Goal: Task Accomplishment & Management: Use online tool/utility

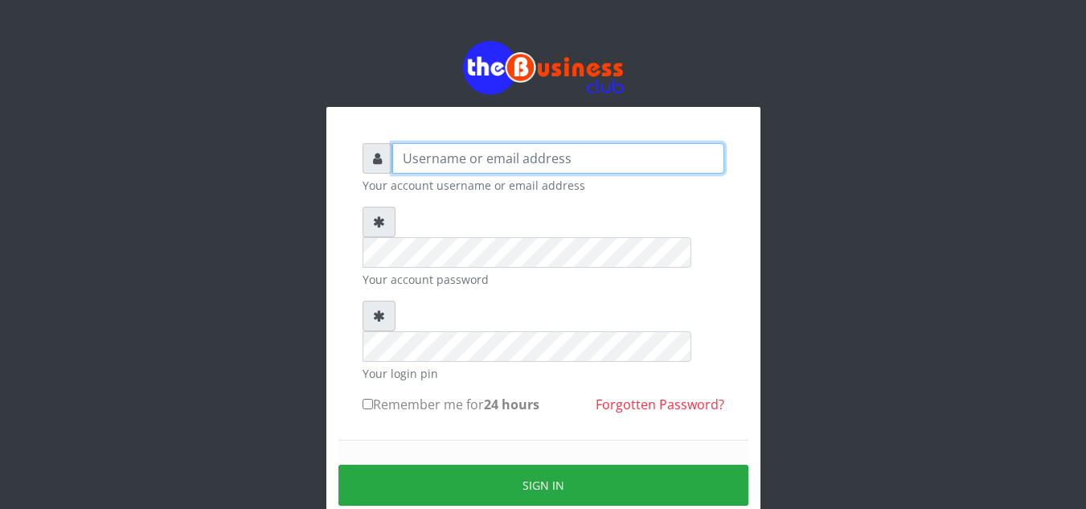
type input "Obymary"
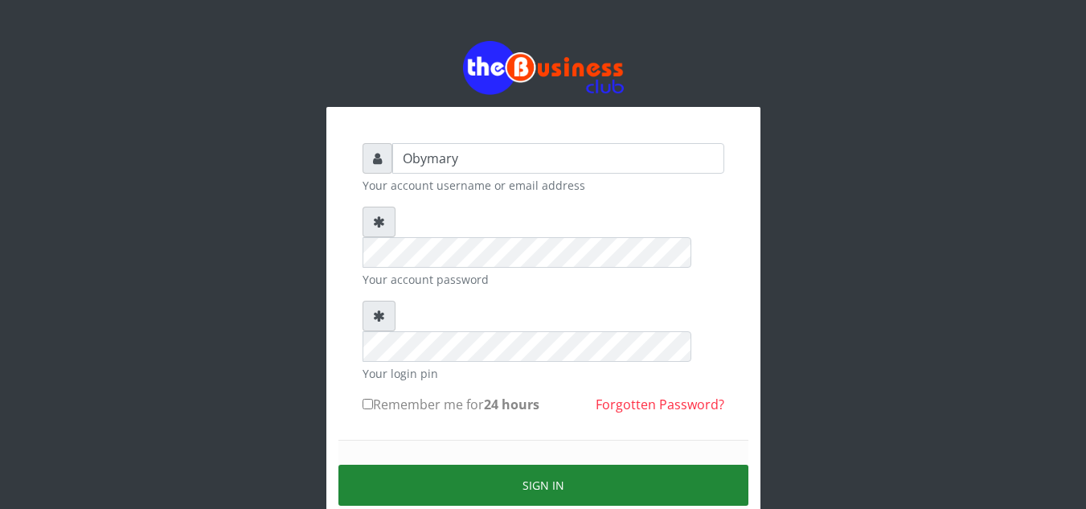
click at [531, 465] on button "Sign in" at bounding box center [543, 485] width 410 height 41
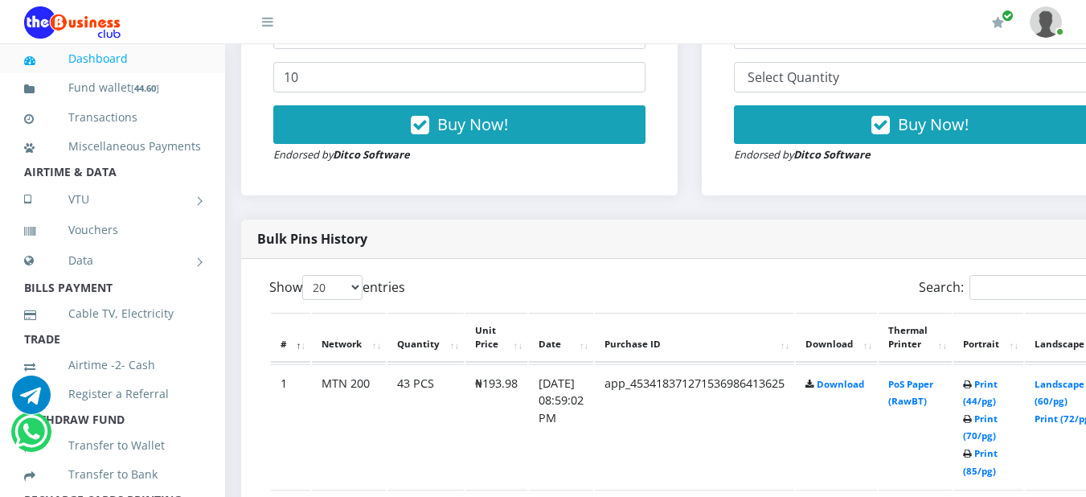
scroll to position [657, 8]
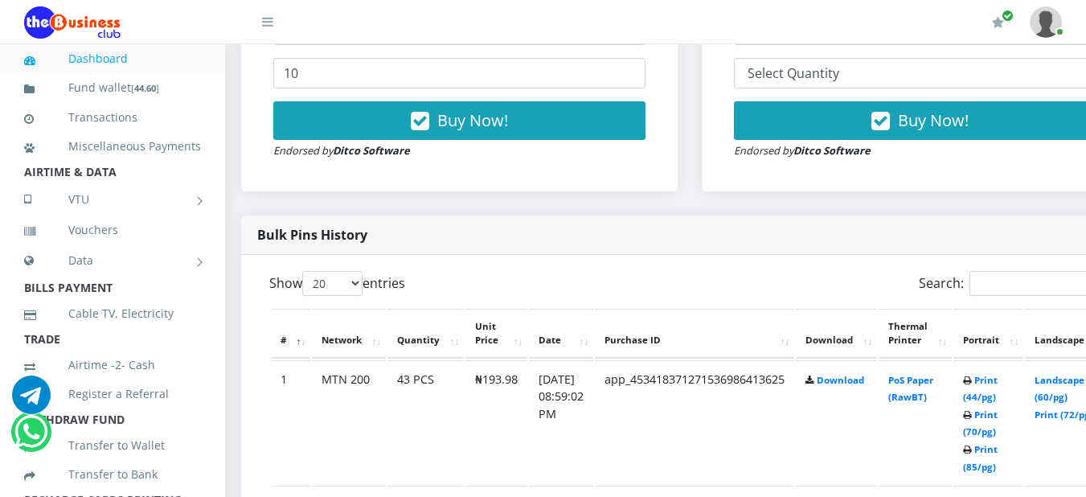
click at [375, 337] on th "Network" at bounding box center [349, 334] width 74 height 50
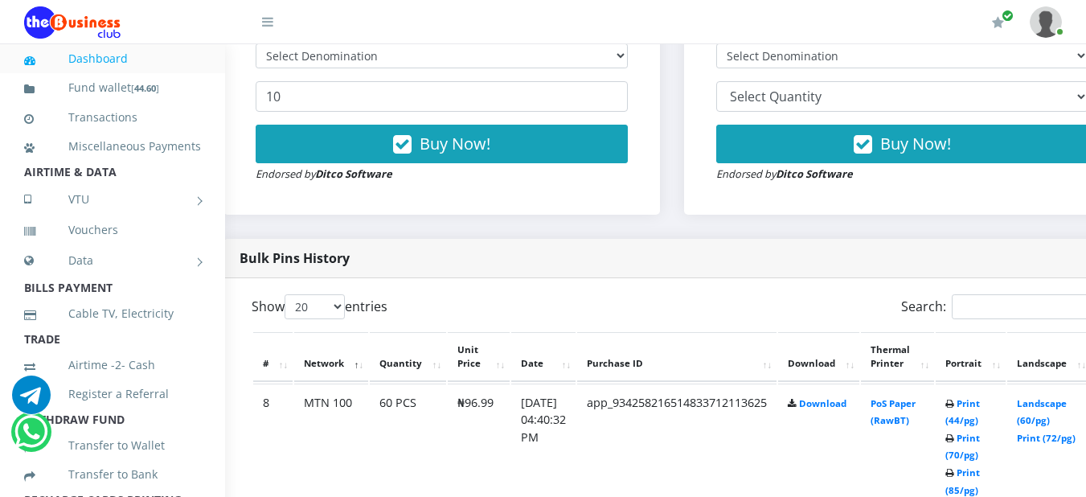
scroll to position [637, 26]
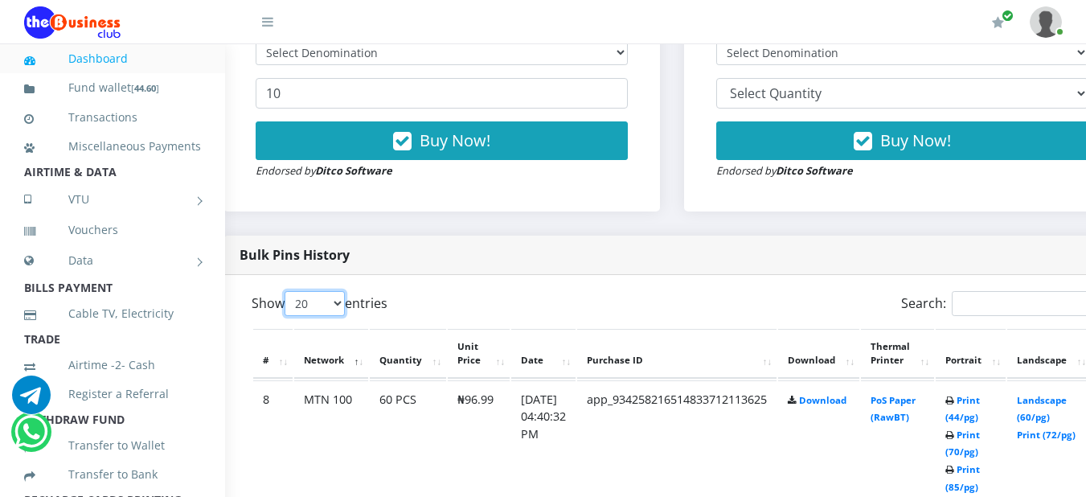
click at [341, 307] on select "20 50 100 All" at bounding box center [315, 303] width 60 height 25
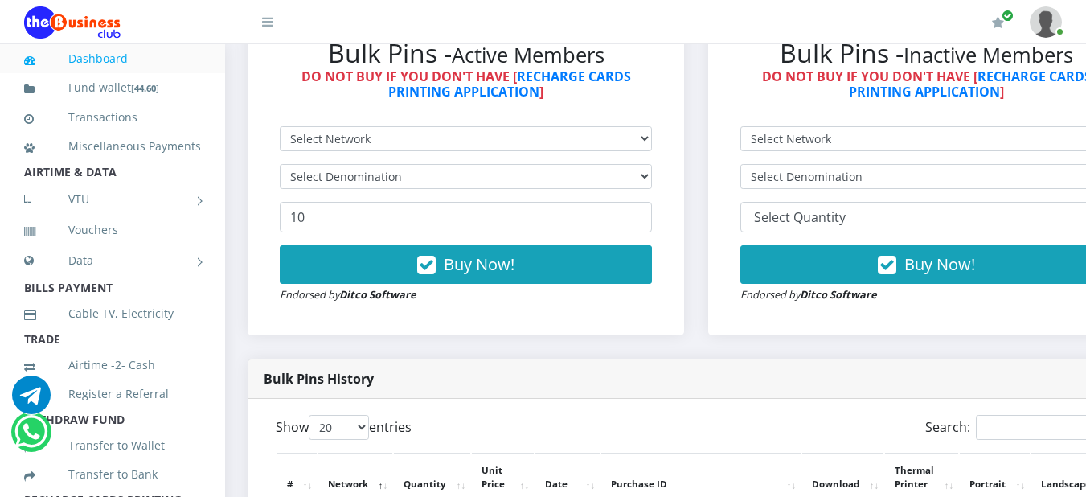
scroll to position [548, 12]
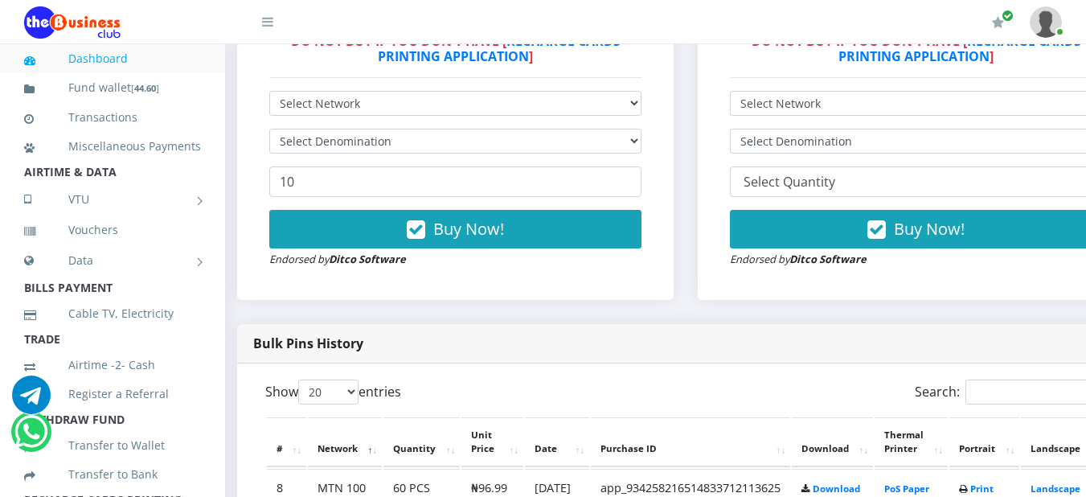
drag, startPoint x: 608, startPoint y: 302, endPoint x: 609, endPoint y: 318, distance: 15.3
click at [608, 300] on div "Bulk Pins - Active Members DO NOT BUY IF YOU DON'T HAVE [ RECHARGE CARDS PRINTI…" at bounding box center [455, 135] width 437 height 330
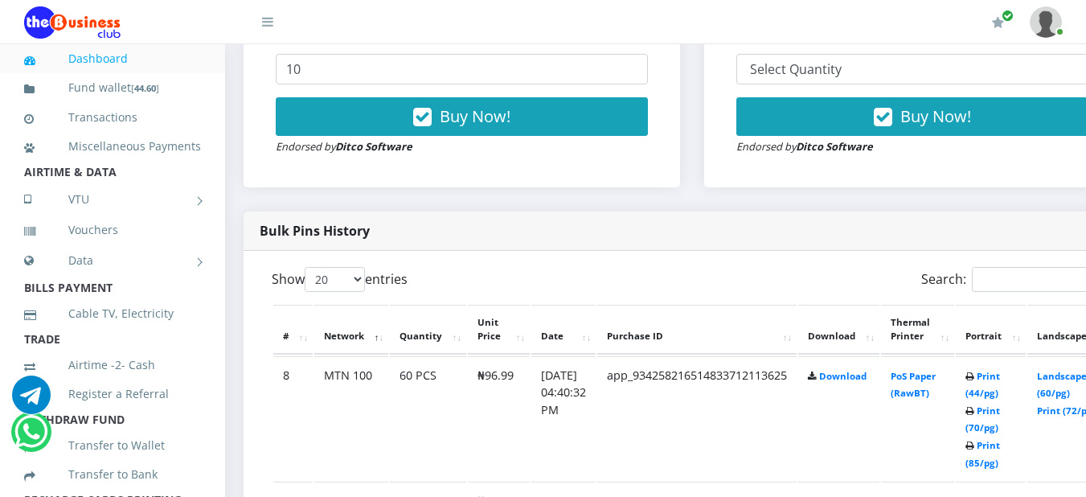
scroll to position [661, 0]
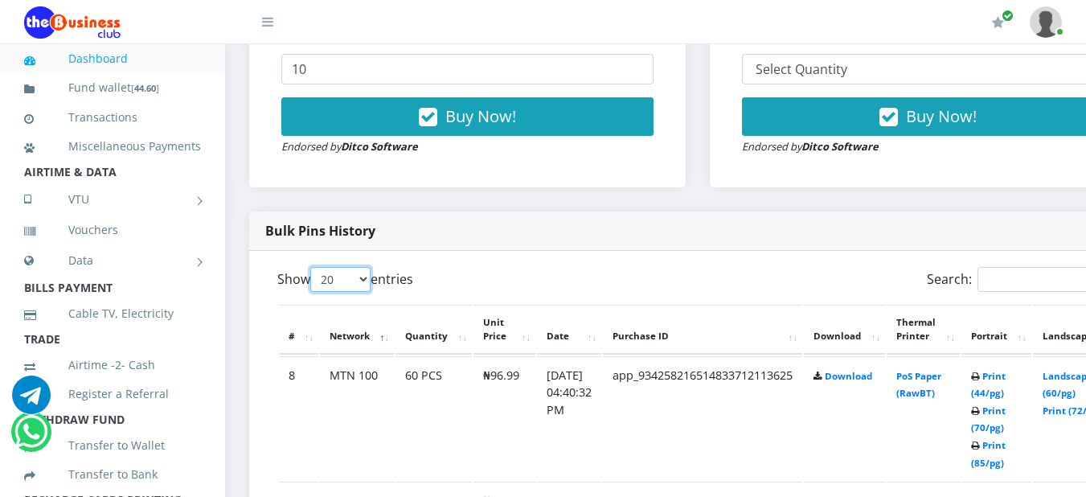
click at [367, 281] on select "20 50 100 All" at bounding box center [340, 279] width 60 height 25
click at [539, 232] on div "Bulk Pins History" at bounding box center [697, 230] width 897 height 39
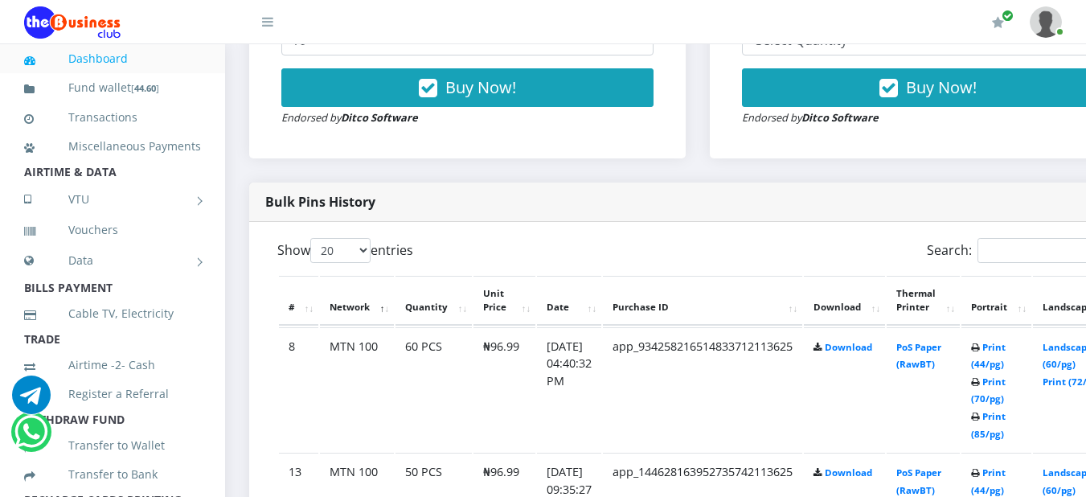
scroll to position [688, 0]
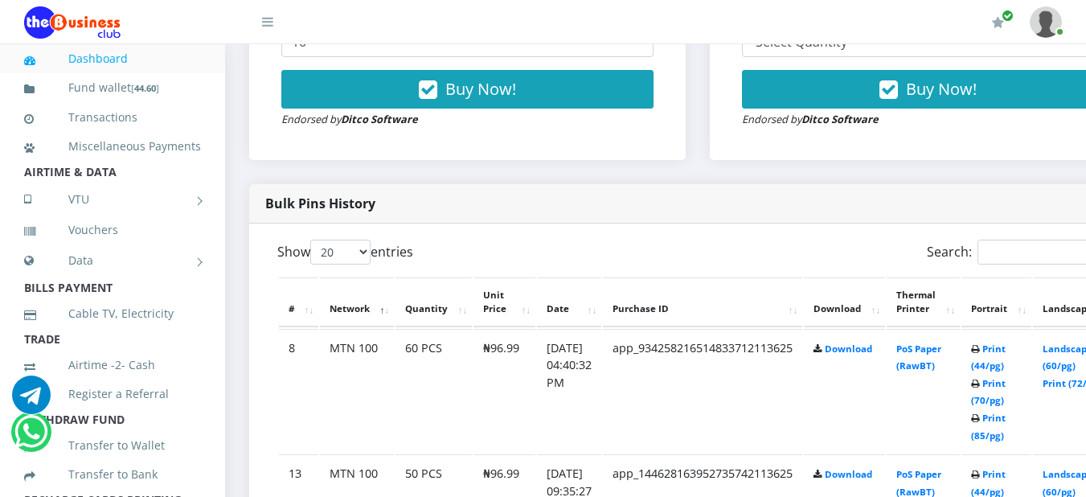
click at [934, 13] on div "My Profile Settings Logout" at bounding box center [683, 22] width 756 height 45
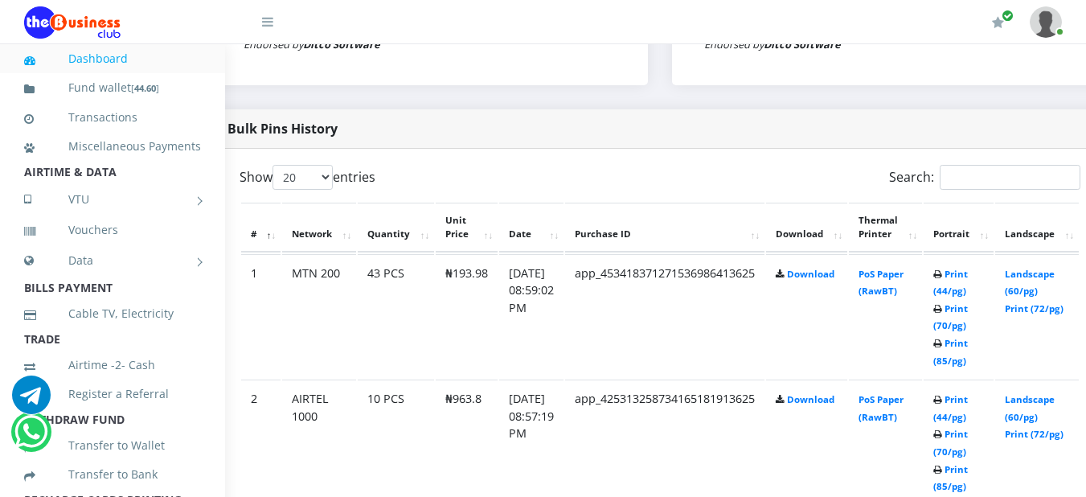
scroll to position [788, 38]
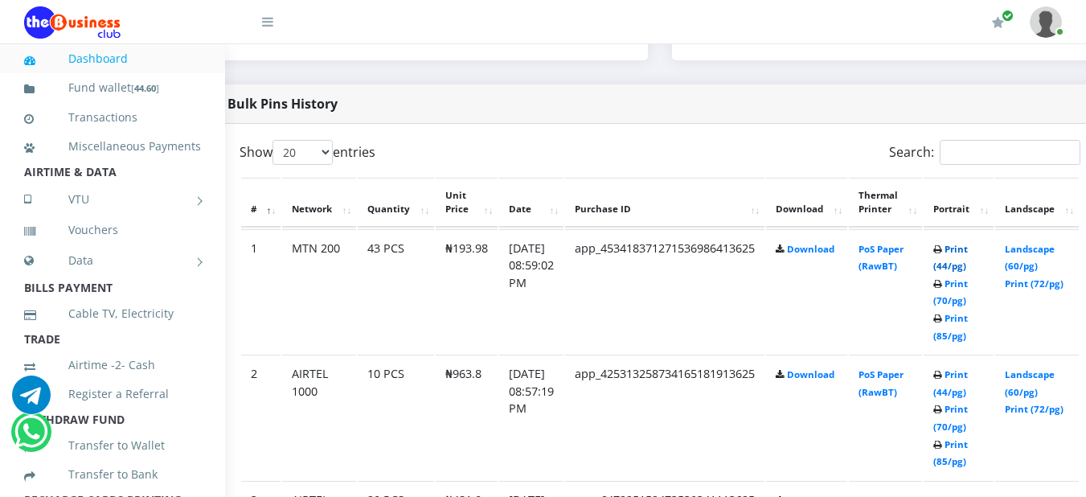
click at [968, 256] on link "Print (44/pg)" at bounding box center [950, 258] width 35 height 30
click at [968, 378] on link "Print (44/pg)" at bounding box center [950, 383] width 35 height 30
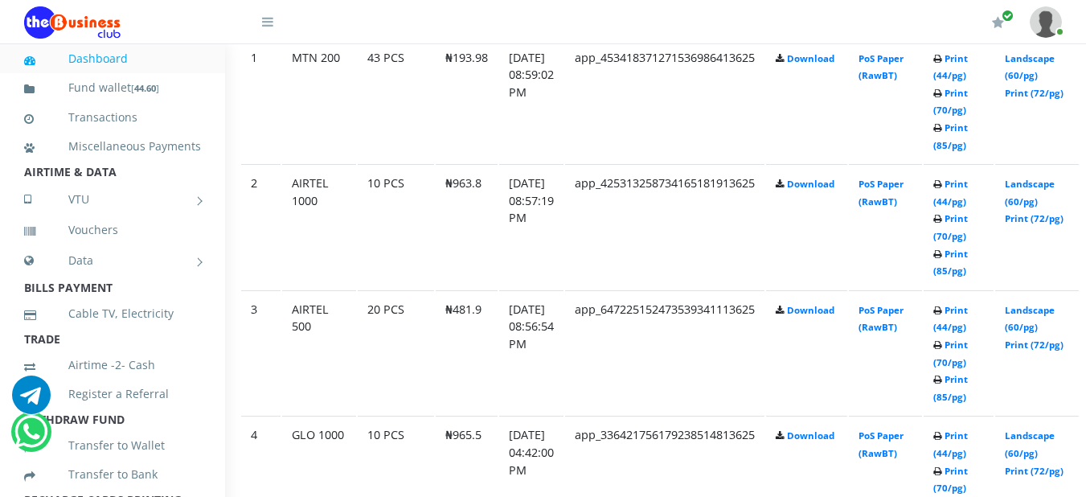
scroll to position [981, 38]
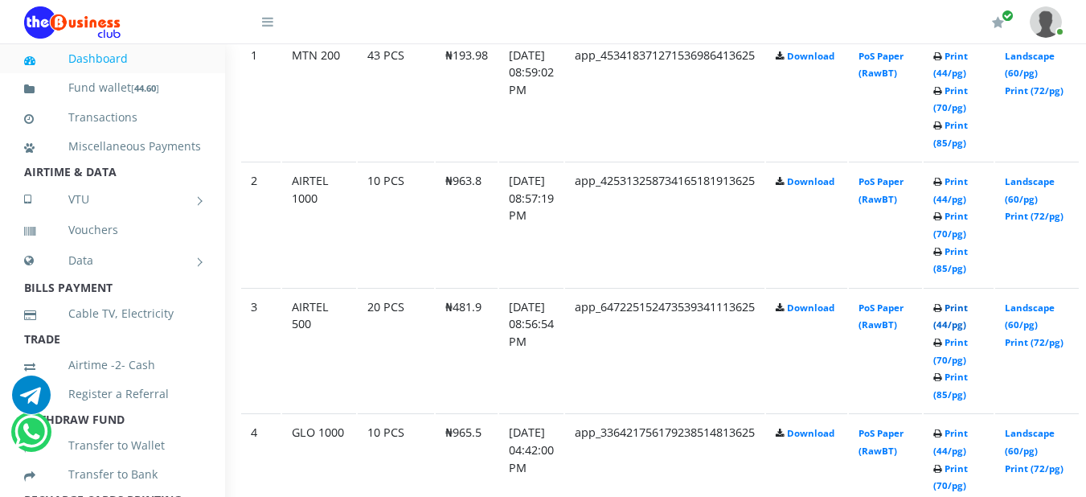
click at [968, 314] on link "Print (44/pg)" at bounding box center [950, 316] width 35 height 30
